Goal: Information Seeking & Learning: Find specific fact

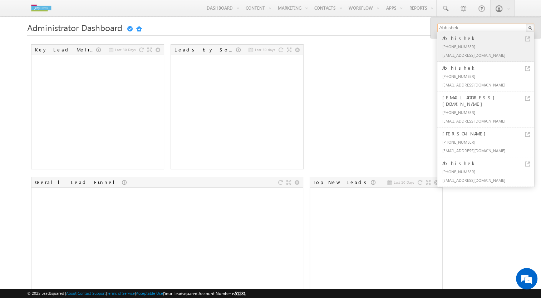
type input "Abhishek"
click at [462, 48] on div "[PHONE_NUMBER]" at bounding box center [489, 46] width 96 height 9
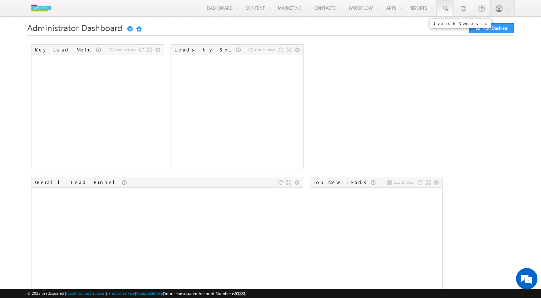
click at [444, 13] on link at bounding box center [445, 8] width 17 height 16
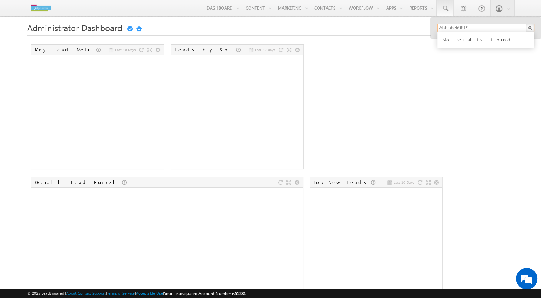
drag, startPoint x: 484, startPoint y: 30, endPoint x: 401, endPoint y: 41, distance: 83.7
click at [401, 41] on body "Menu Abhishek abhis hek.v yas@g odrej capit al.co m j Capit" at bounding box center [270, 286] width 541 height 573
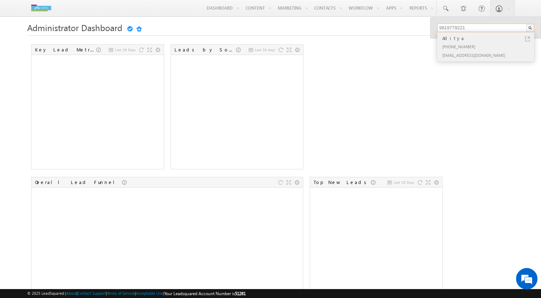
type input "9819779221"
click at [457, 43] on div "+91-9819779221" at bounding box center [489, 46] width 96 height 9
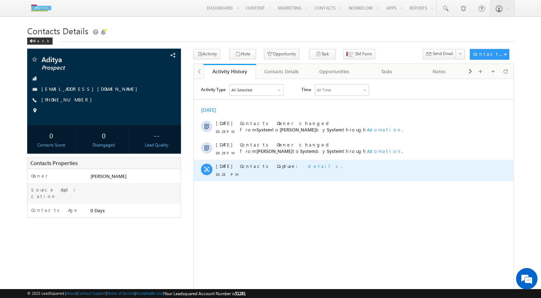
click at [308, 166] on span "details" at bounding box center [324, 166] width 33 height 6
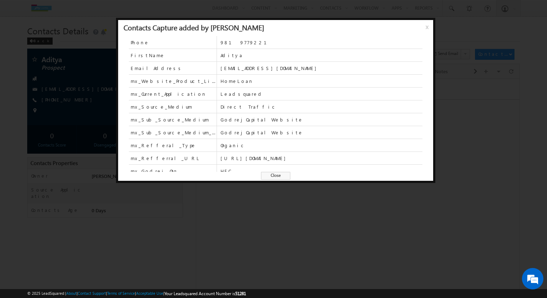
drag, startPoint x: 365, startPoint y: 157, endPoint x: 214, endPoint y: 158, distance: 151.3
click at [214, 158] on div "mx_Refferral_URL https://edsuat-website.godrejcapital.com/apply-now-form/thanky…" at bounding box center [275, 158] width 293 height 13
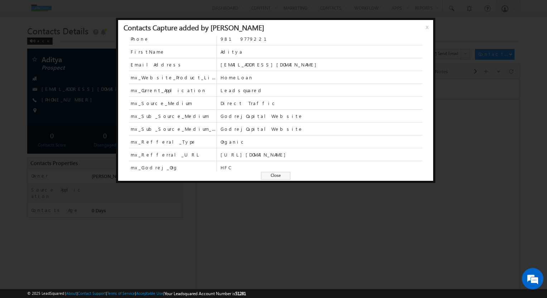
scroll to position [4, 0]
drag, startPoint x: 230, startPoint y: 165, endPoint x: 237, endPoint y: 163, distance: 7.0
click at [237, 164] on span "HFC" at bounding box center [321, 167] width 202 height 6
drag, startPoint x: 229, startPoint y: 167, endPoint x: 215, endPoint y: 165, distance: 14.0
click at [215, 165] on div "mx_Godrej_Org HFC" at bounding box center [275, 167] width 293 height 13
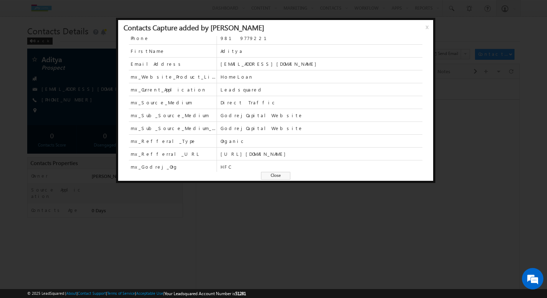
click at [428, 28] on span "x" at bounding box center [428, 29] width 6 height 13
